Goal: Task Accomplishment & Management: Manage account settings

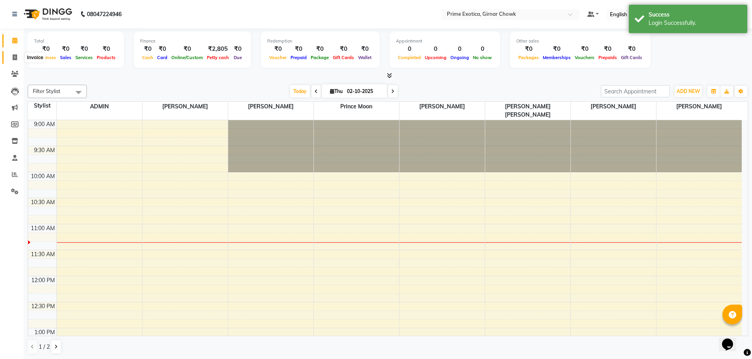
click at [16, 57] on icon at bounding box center [15, 57] width 4 height 6
select select "5796"
select select "service"
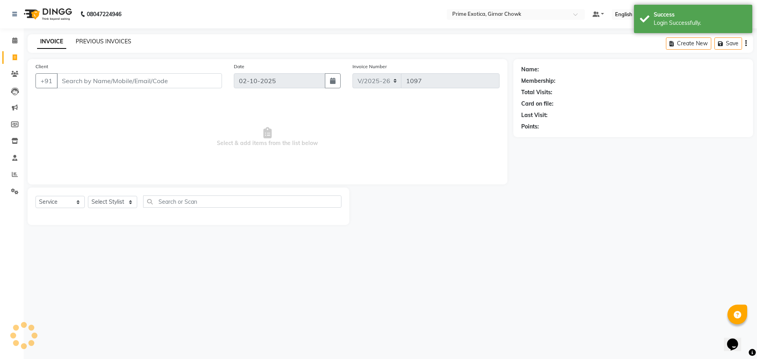
click at [110, 44] on link "PREVIOUS INVOICES" at bounding box center [104, 41] width 56 height 7
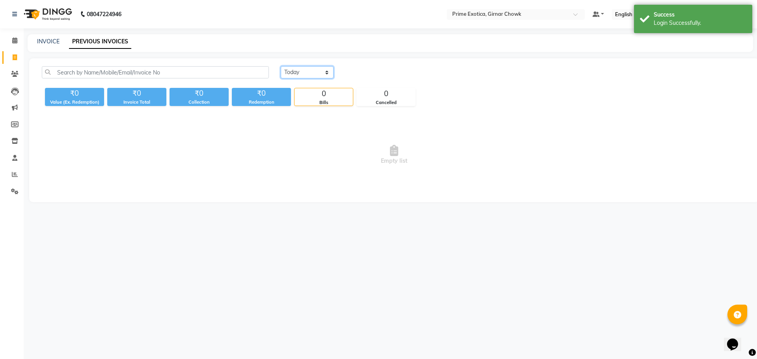
click at [316, 71] on select "[DATE] [DATE] Custom Range" at bounding box center [307, 72] width 53 height 12
select select "[DATE]"
click at [281, 66] on select "[DATE] [DATE] Custom Range" at bounding box center [307, 72] width 53 height 12
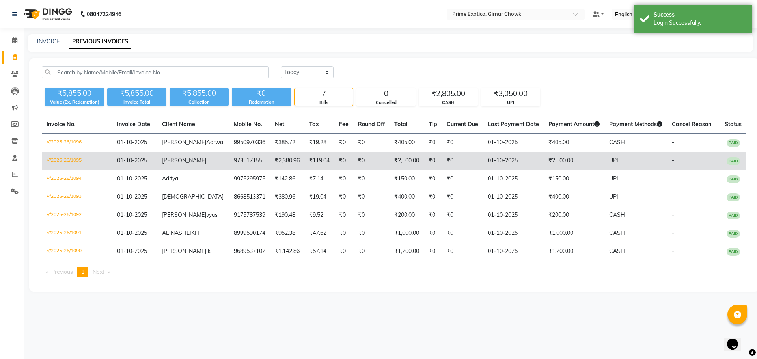
click at [189, 170] on td "[PERSON_NAME]" at bounding box center [193, 161] width 72 height 18
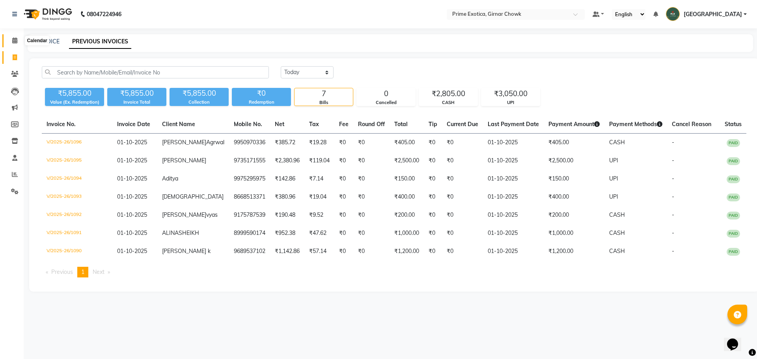
click at [17, 39] on icon at bounding box center [14, 40] width 5 height 6
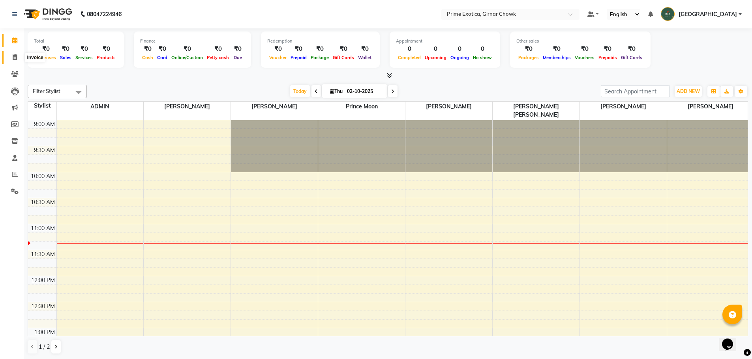
click at [13, 56] on icon at bounding box center [15, 57] width 4 height 6
select select "service"
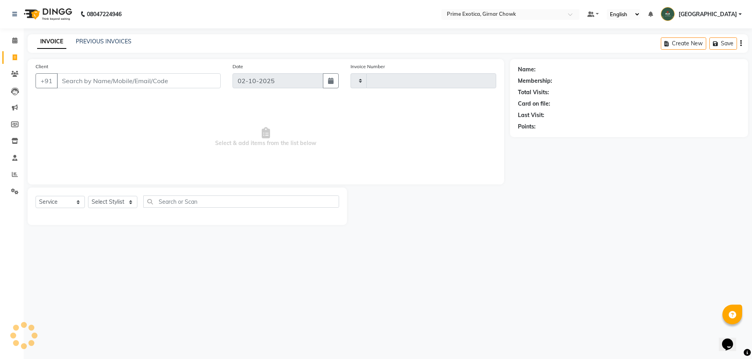
type input "1097"
select select "5796"
click at [129, 41] on link "PREVIOUS INVOICES" at bounding box center [104, 41] width 56 height 7
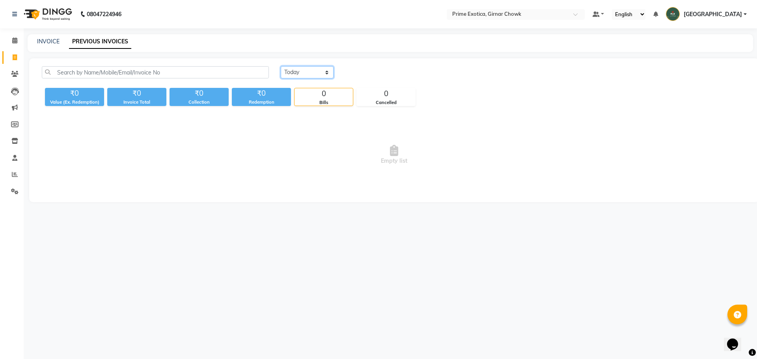
click at [294, 68] on select "[DATE] [DATE] Custom Range" at bounding box center [307, 72] width 53 height 12
select select "[DATE]"
click at [281, 66] on select "[DATE] [DATE] Custom Range" at bounding box center [307, 72] width 53 height 12
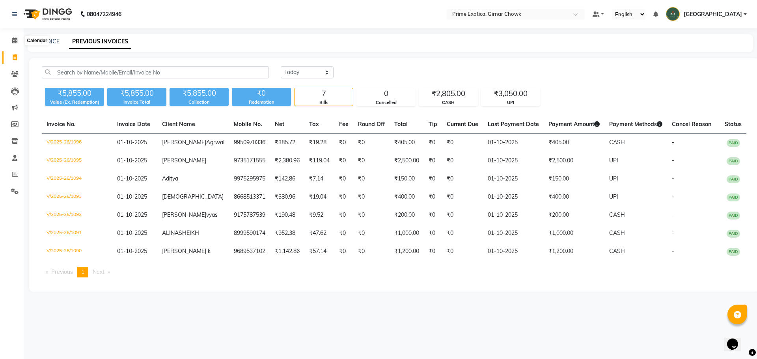
click at [14, 57] on icon at bounding box center [15, 57] width 4 height 6
select select "service"
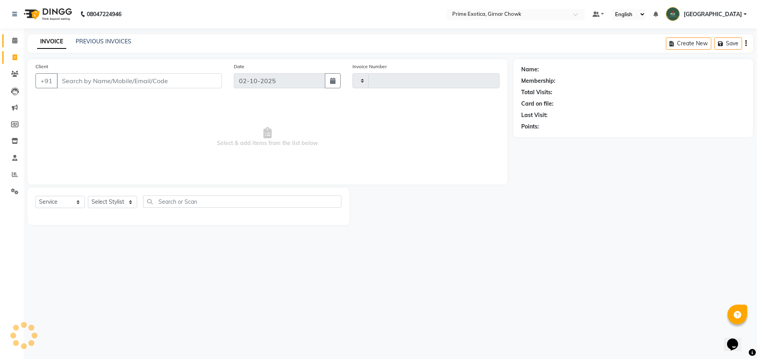
type input "1097"
select select "5796"
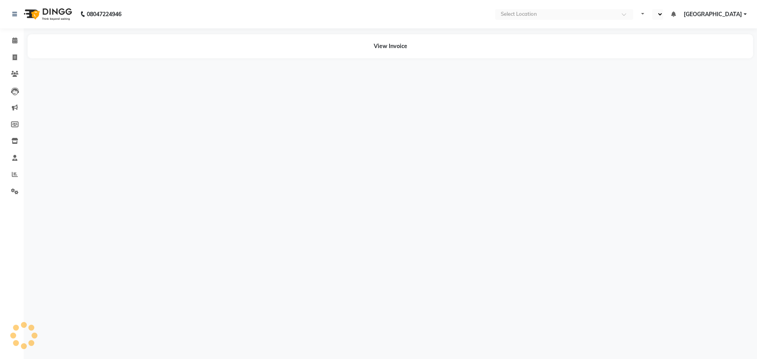
select select "en"
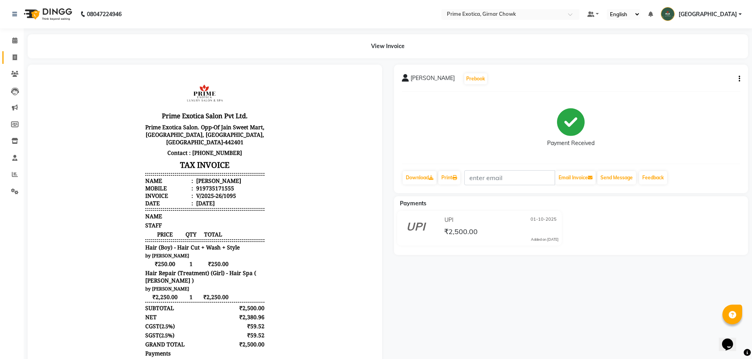
click at [17, 53] on span at bounding box center [15, 57] width 14 height 9
select select "service"
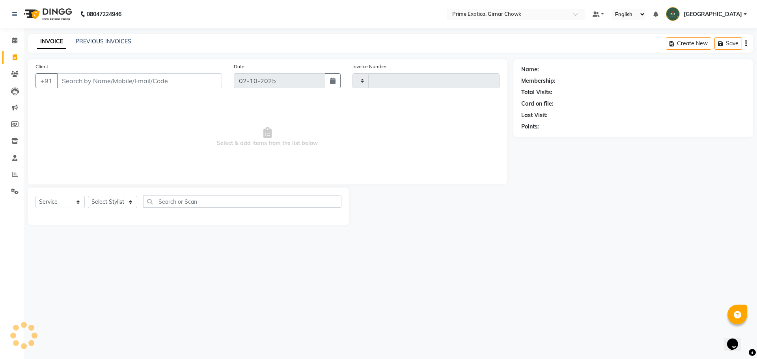
type input "1097"
select select "5796"
click at [109, 38] on link "PREVIOUS INVOICES" at bounding box center [104, 41] width 56 height 7
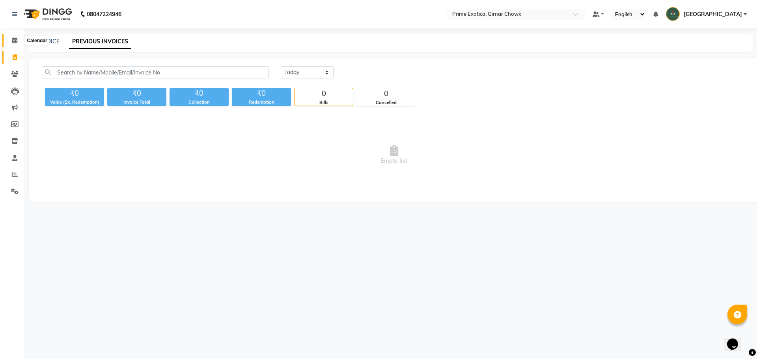
click at [13, 39] on icon at bounding box center [14, 40] width 5 height 6
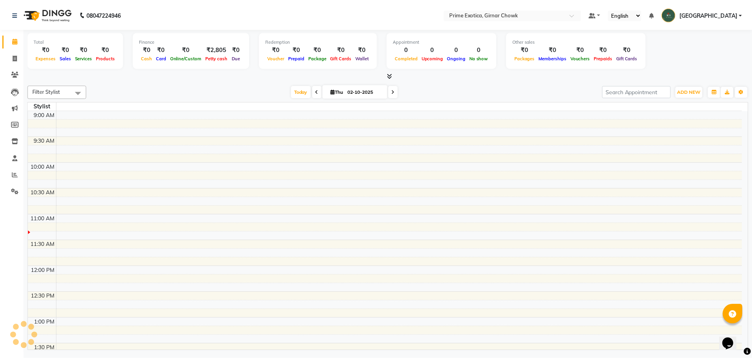
scroll to position [105, 0]
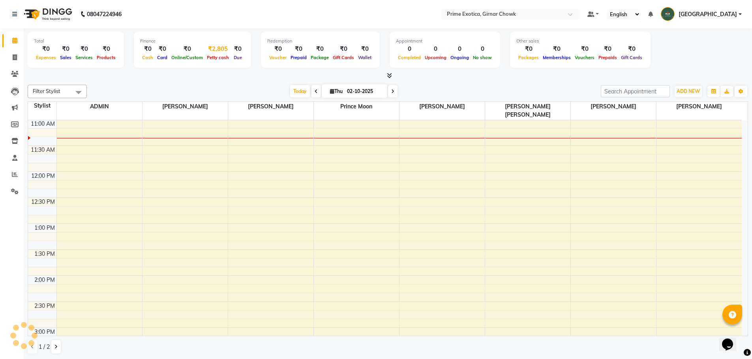
click at [208, 54] on div "Petty cash" at bounding box center [218, 57] width 26 height 8
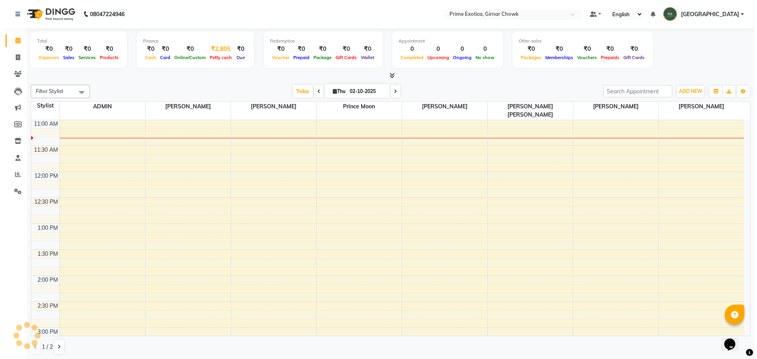
scroll to position [0, 0]
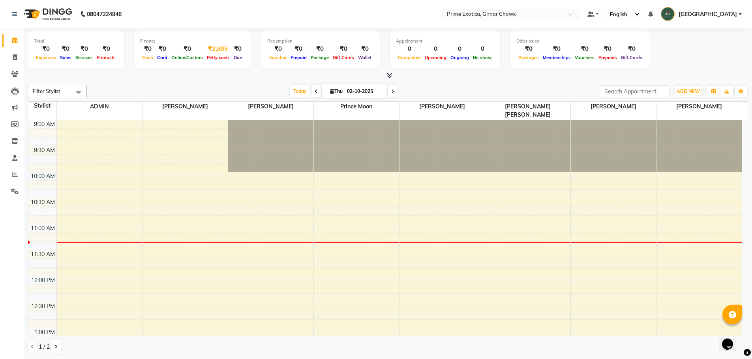
click at [208, 52] on div "₹2,805" at bounding box center [218, 49] width 26 height 9
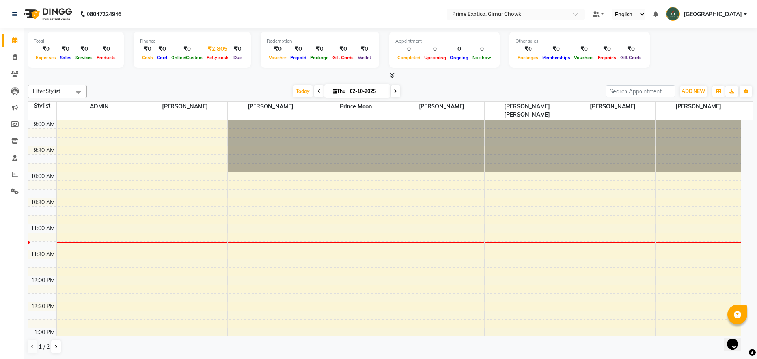
select select "4748"
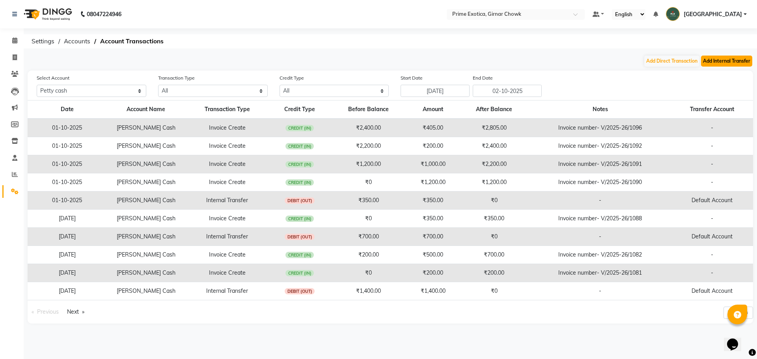
click at [733, 64] on button "Add Internal Transfer" at bounding box center [726, 61] width 51 height 11
select select "internal transfer"
select select "4748"
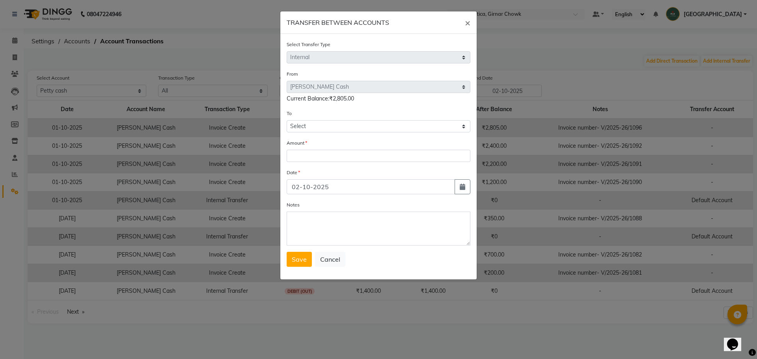
click at [365, 133] on form "Select Transfer Type Select Direct Internal From Select Petty Cash Default Acco…" at bounding box center [379, 153] width 184 height 227
click at [371, 128] on select "Select Petty Cash Default Account" at bounding box center [379, 126] width 184 height 12
select select "4749"
click at [287, 120] on select "Select Petty Cash Default Account" at bounding box center [379, 126] width 184 height 12
click at [362, 157] on input "number" at bounding box center [379, 156] width 184 height 12
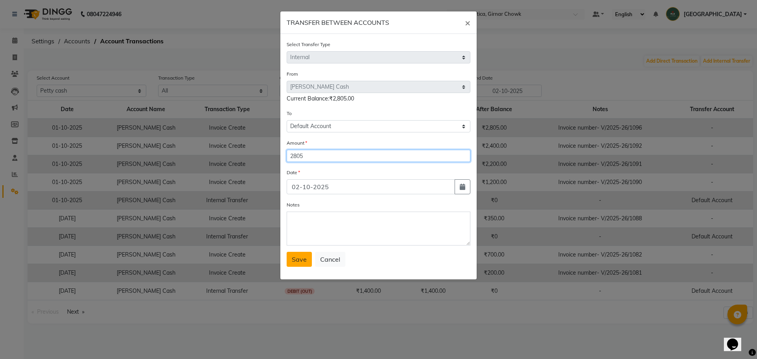
type input "2805"
click at [306, 255] on button "Save" at bounding box center [299, 259] width 25 height 15
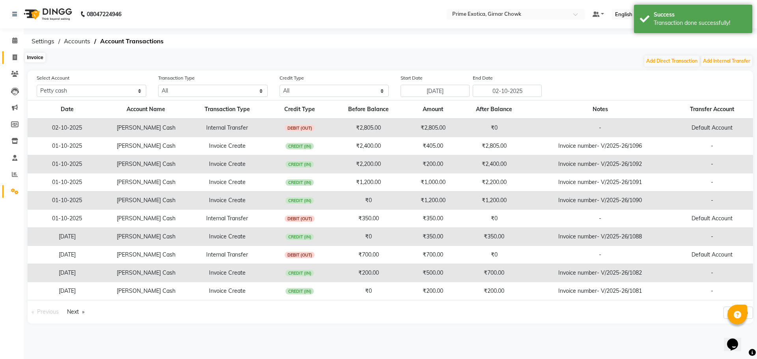
click at [13, 56] on icon at bounding box center [15, 57] width 4 height 6
select select "5796"
select select "service"
